Goal: Find specific page/section: Find specific page/section

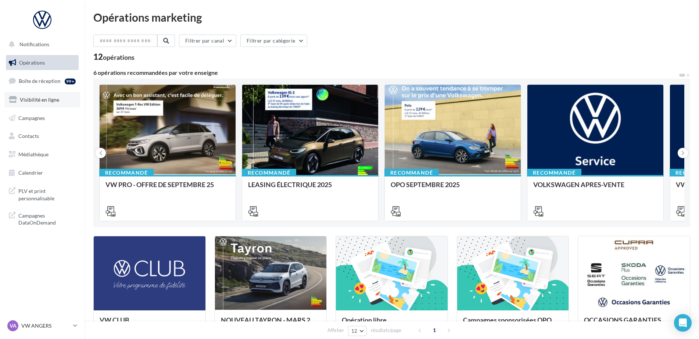
click at [25, 101] on span "Visibilité en ligne" at bounding box center [39, 100] width 39 height 6
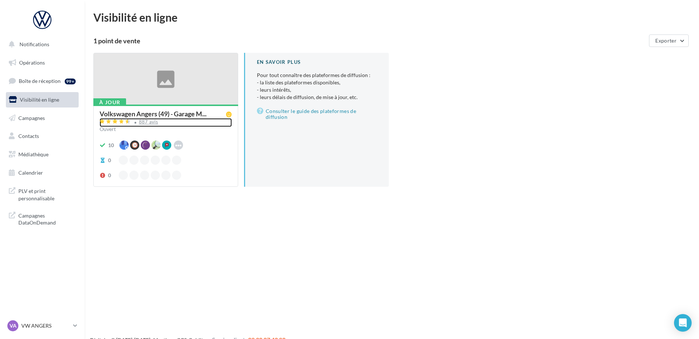
click at [147, 123] on div "887 avis" at bounding box center [148, 122] width 19 height 5
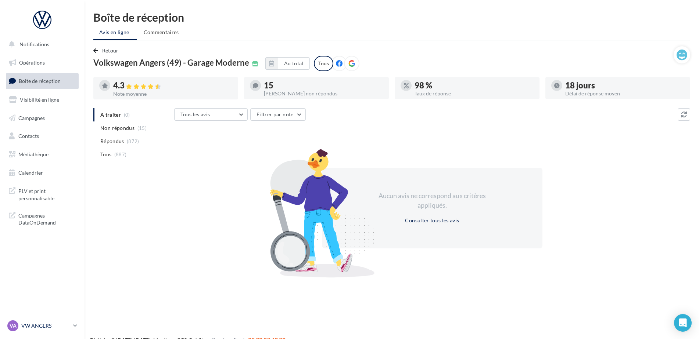
click at [25, 325] on p "VW ANGERS" at bounding box center [45, 326] width 49 height 7
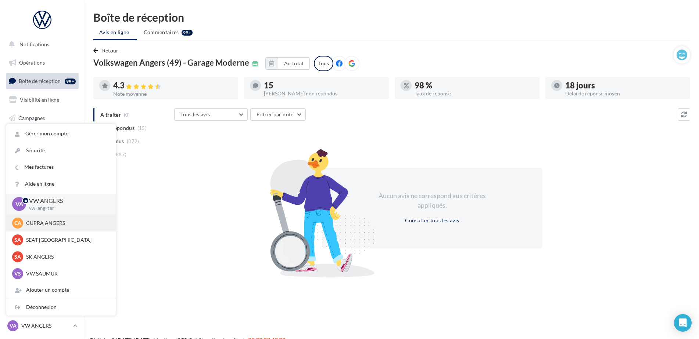
click at [39, 224] on p "CUPRA ANGERS" at bounding box center [66, 223] width 81 height 7
